Goal: Find specific page/section

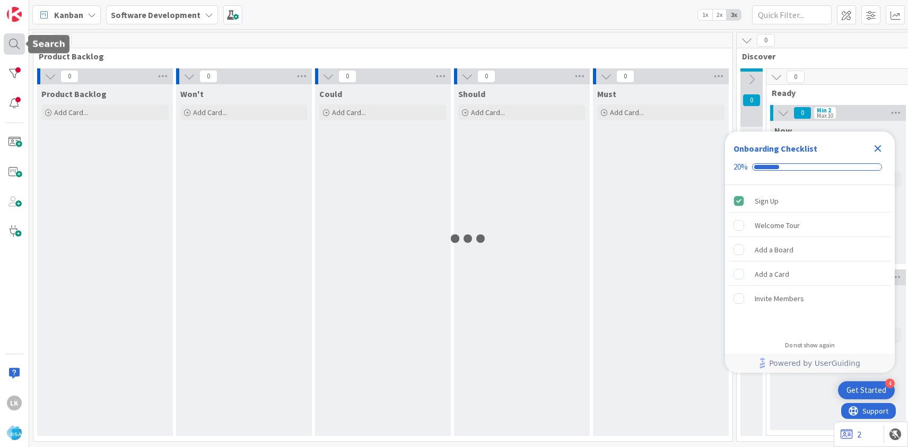
click at [18, 48] on div at bounding box center [14, 43] width 21 height 21
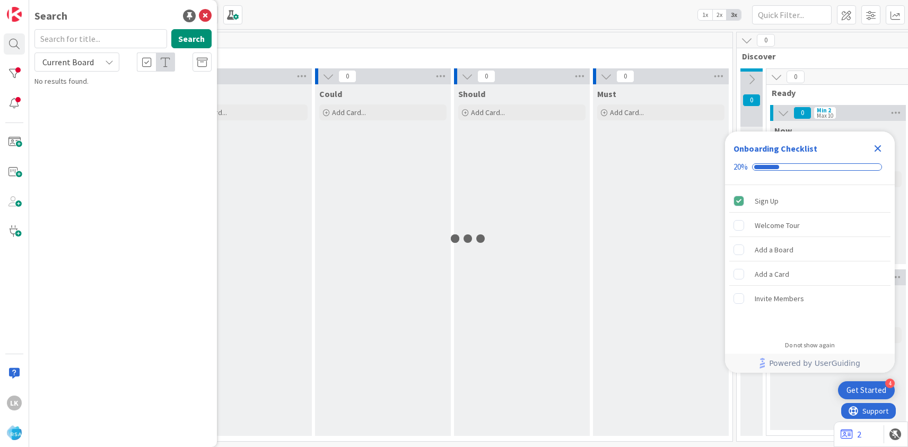
click at [71, 45] on input "text" at bounding box center [100, 38] width 133 height 19
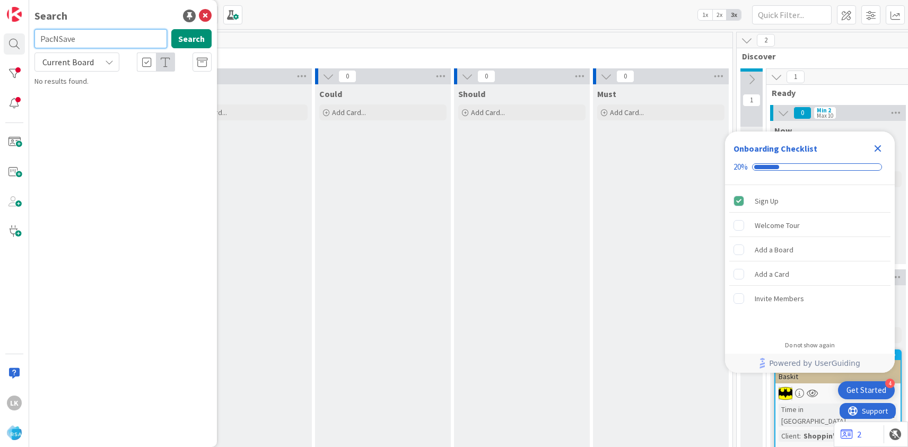
click at [77, 42] on input "PacNSave" at bounding box center [100, 38] width 133 height 19
type input "PackAndSave"
click at [97, 38] on input "PackAndSave" at bounding box center [100, 38] width 133 height 19
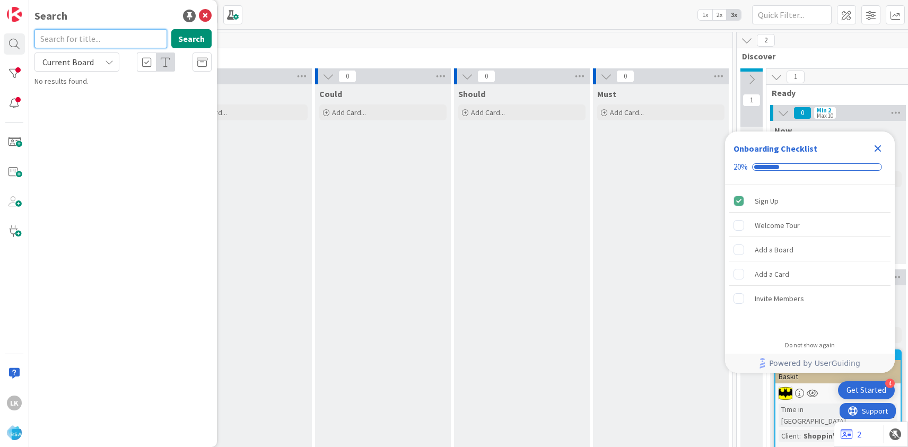
click at [79, 36] on input "text" at bounding box center [100, 38] width 133 height 19
paste input "Pac N Save"
type input "Pac N Save"
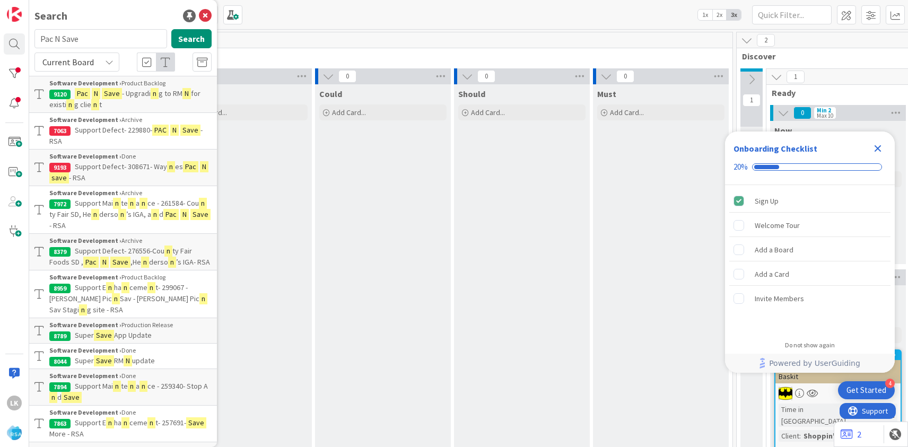
click at [105, 101] on p "Pac N Save - Upgradi n g to RM N for existi n g clie n t" at bounding box center [130, 99] width 162 height 22
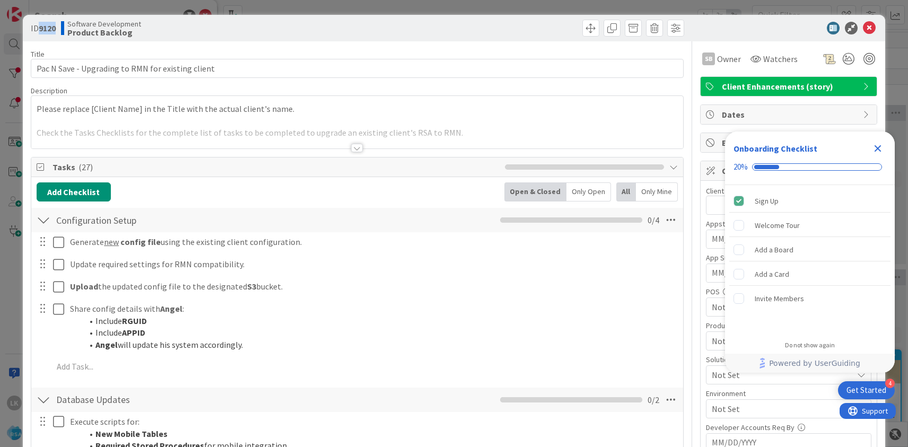
drag, startPoint x: 40, startPoint y: 29, endPoint x: 60, endPoint y: 29, distance: 20.2
click at [60, 29] on div "ID 9120 Software Development Product Backlog" at bounding box center [193, 28] width 324 height 17
copy b "9120"
